Goal: Task Accomplishment & Management: Use online tool/utility

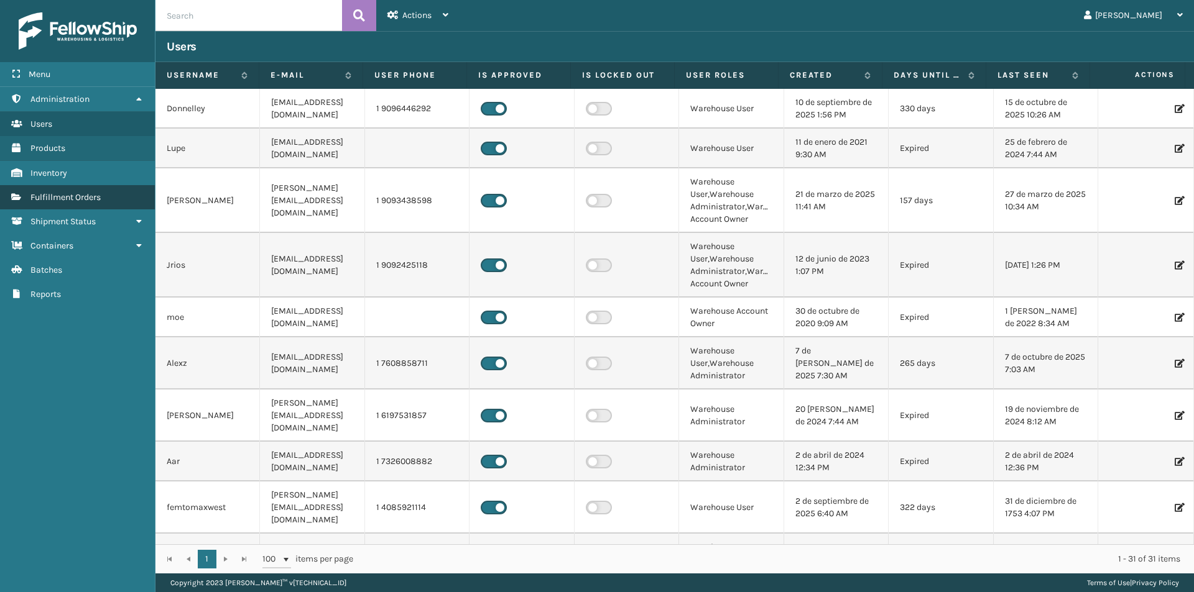
click at [62, 200] on span "Fulfillment Orders" at bounding box center [65, 197] width 70 height 11
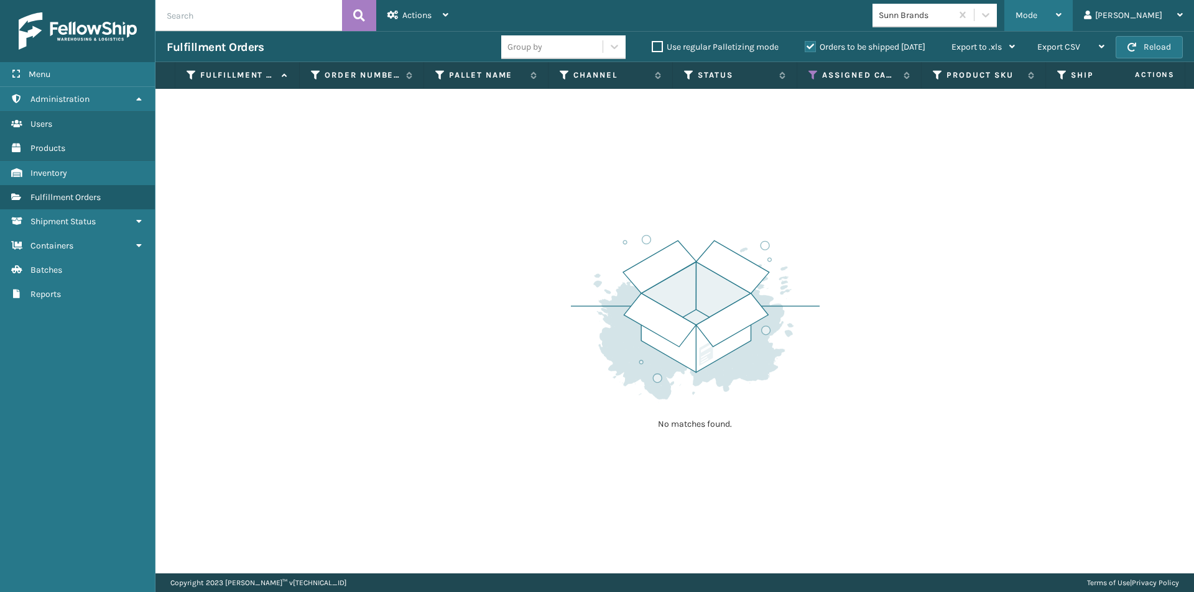
click at [1072, 12] on div "Mode Regular Mode Picking Mode Labeling Mode Exit Scan Mode" at bounding box center [1038, 15] width 68 height 31
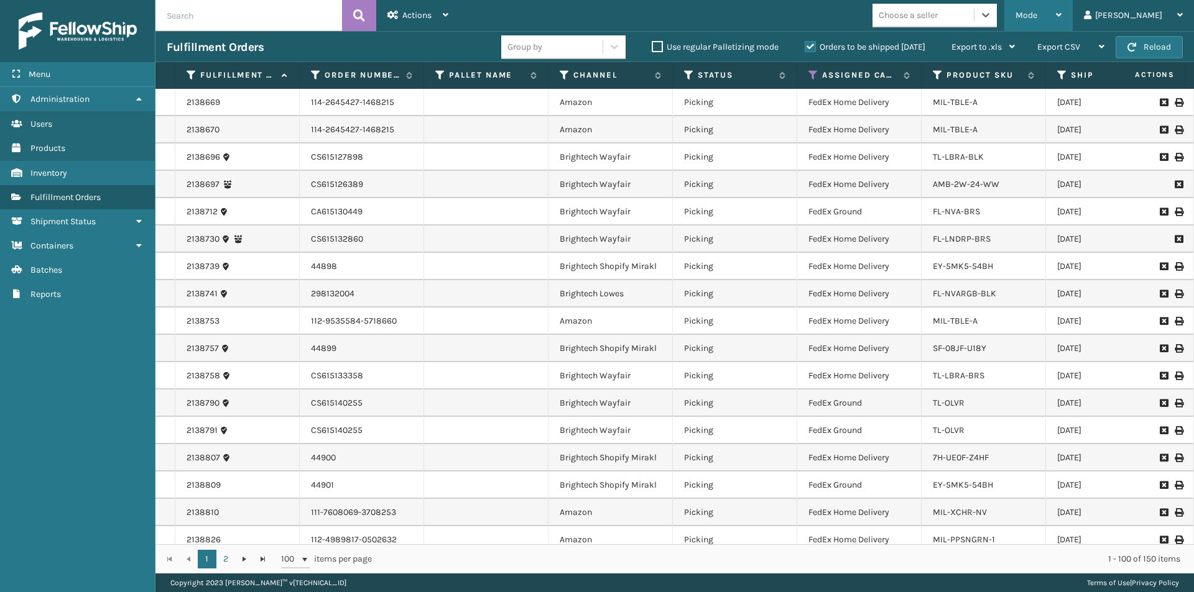
click at [1061, 12] on icon at bounding box center [1059, 15] width 6 height 9
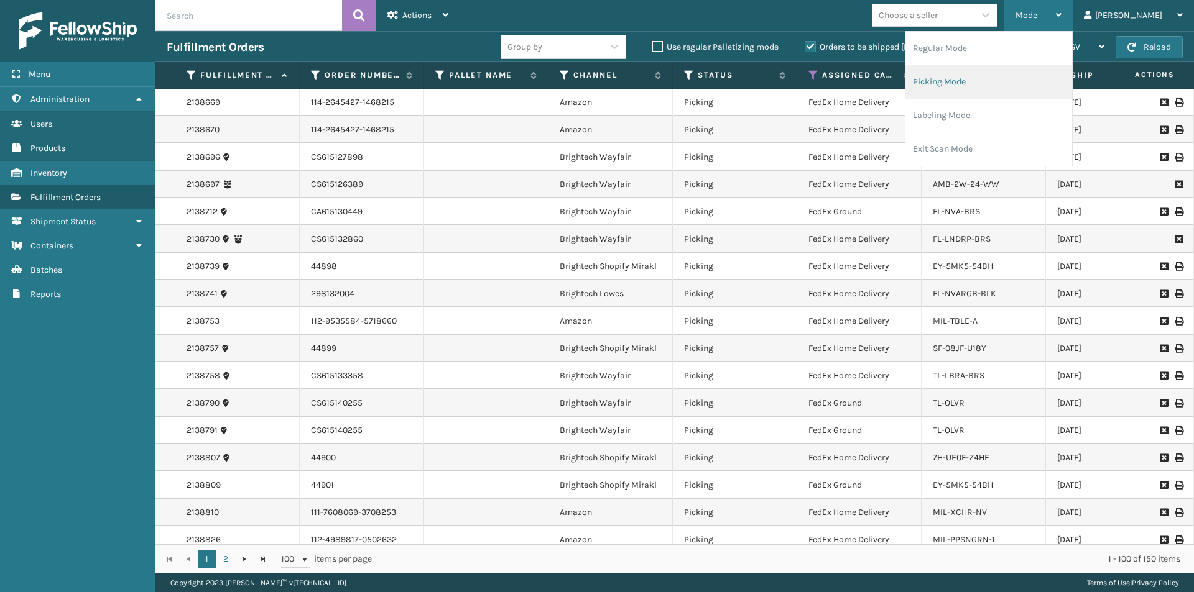
click at [1056, 87] on li "Picking Mode" at bounding box center [988, 82] width 167 height 34
